Goal: Information Seeking & Learning: Learn about a topic

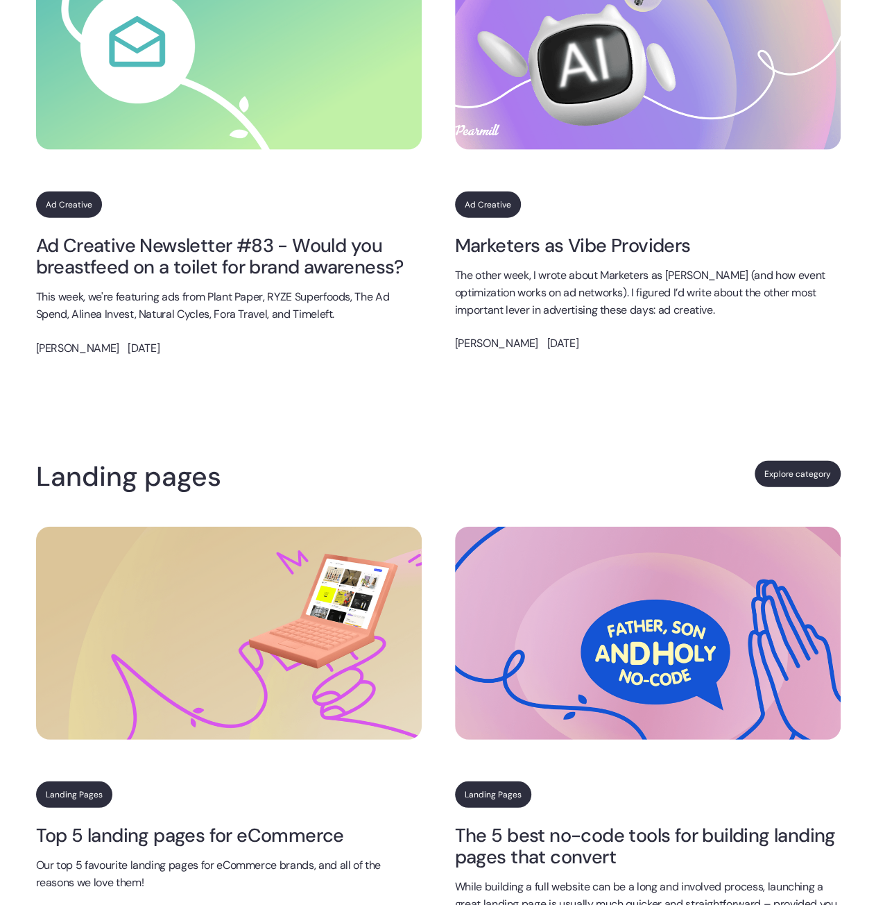
scroll to position [1734, 0]
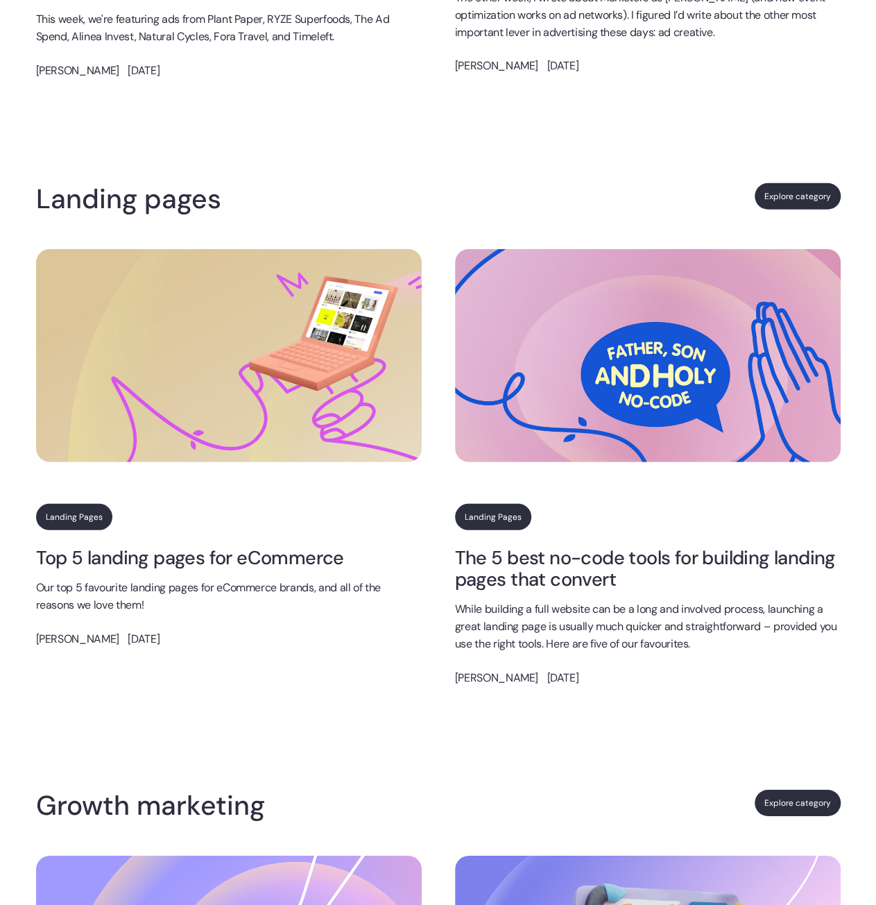
click at [86, 521] on link "Landing Pages" at bounding box center [74, 517] width 76 height 26
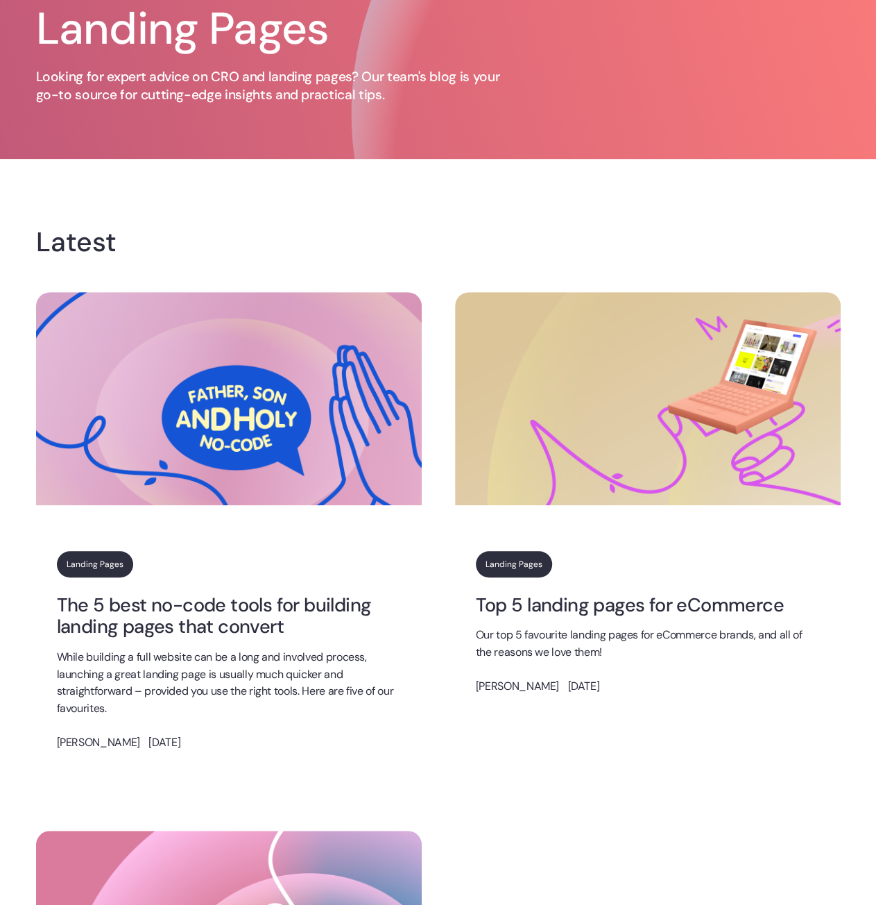
scroll to position [139, 0]
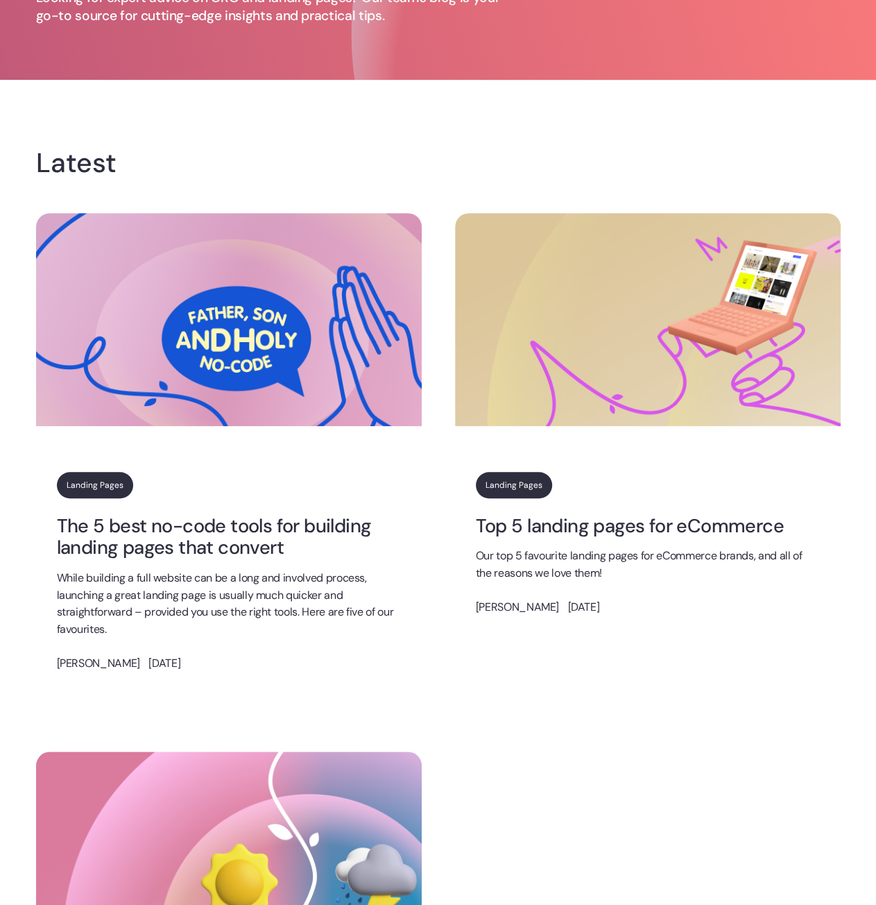
click at [502, 484] on link "Landing Pages" at bounding box center [514, 485] width 76 height 26
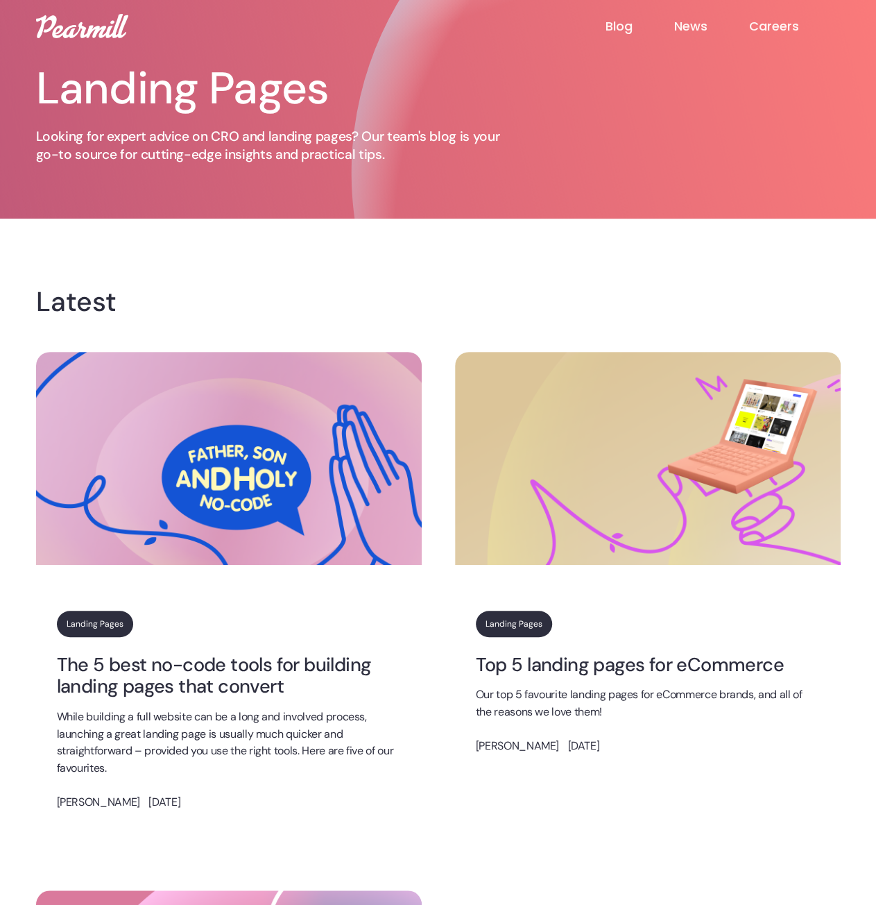
click at [608, 424] on img at bounding box center [648, 458] width 386 height 213
click at [601, 665] on link "Top 5 landing pages for eCommerce" at bounding box center [648, 664] width 344 height 22
